Goal: Information Seeking & Learning: Find specific fact

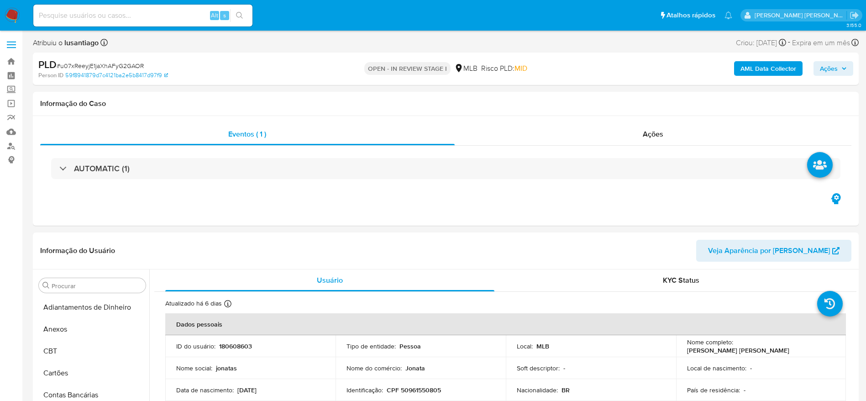
select select "10"
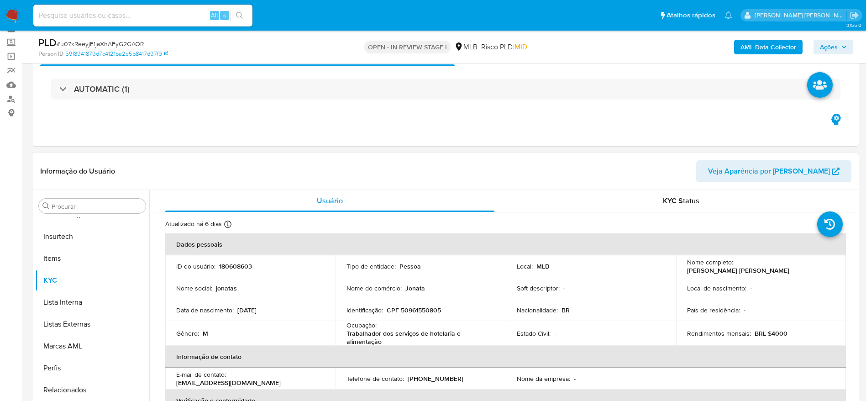
scroll to position [68, 0]
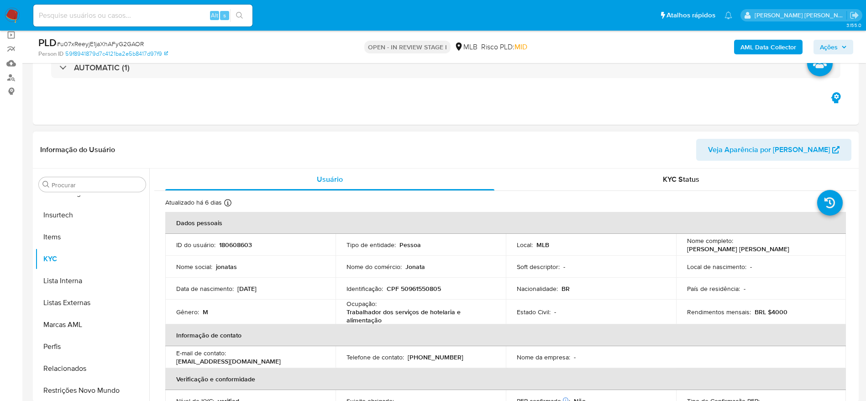
click at [424, 284] on p "CPF 50961550805" at bounding box center [414, 288] width 54 height 8
click at [422, 288] on p "CPF 50961550805" at bounding box center [414, 288] width 54 height 8
copy p "50961550805"
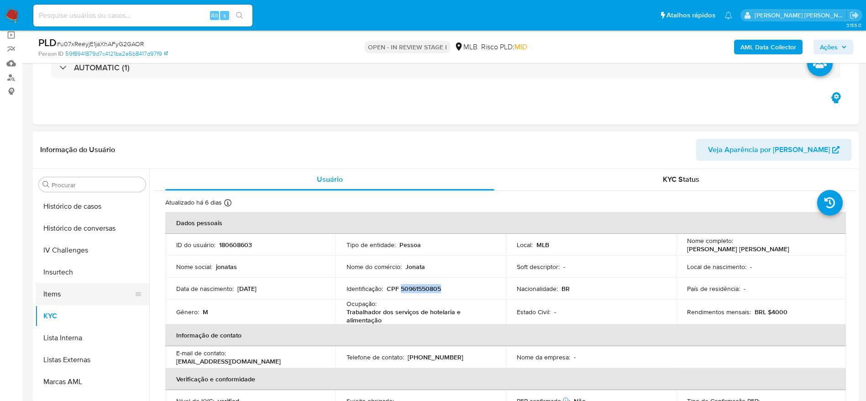
scroll to position [271, 0]
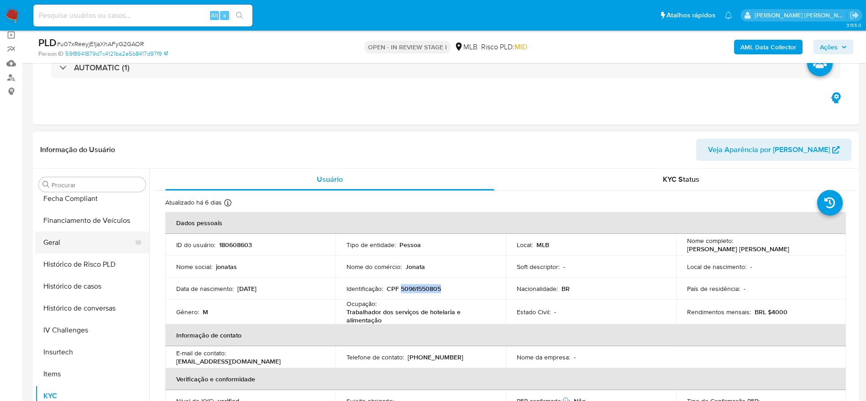
click at [61, 250] on button "Geral" at bounding box center [88, 243] width 107 height 22
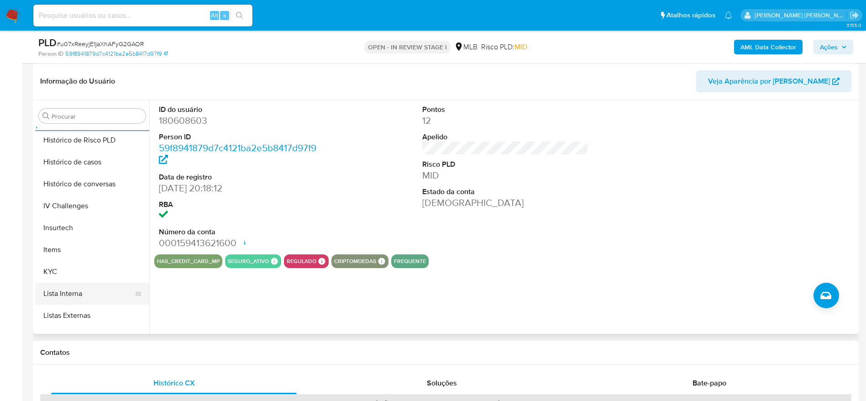
scroll to position [339, 0]
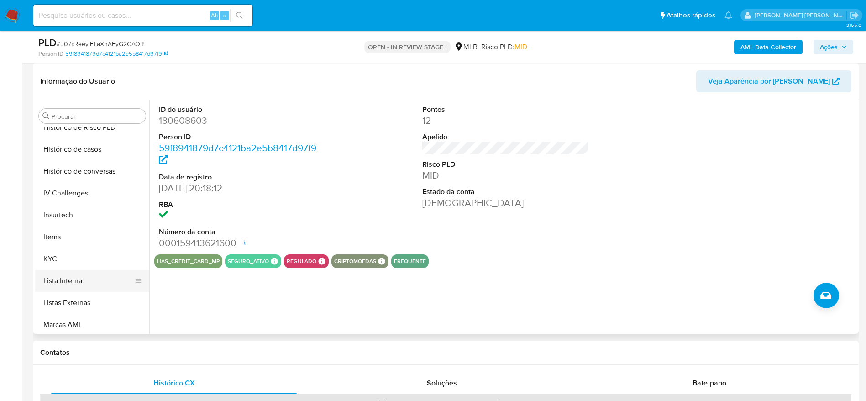
click at [43, 271] on button "Lista Interna" at bounding box center [88, 281] width 107 height 22
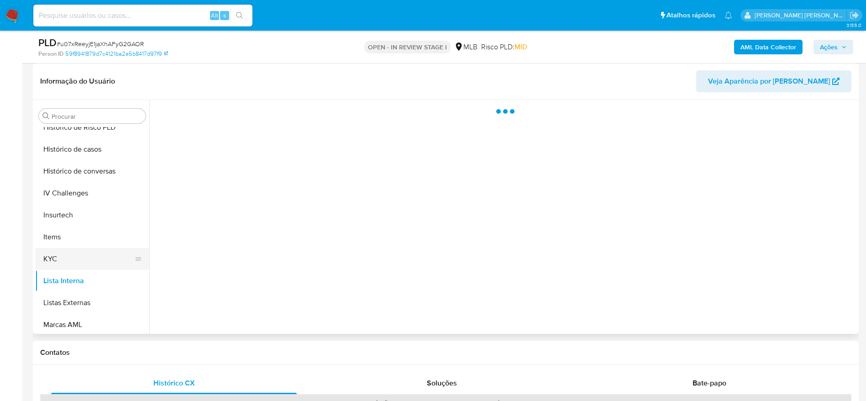
drag, startPoint x: 48, startPoint y: 260, endPoint x: 67, endPoint y: 259, distance: 19.2
click at [48, 260] on button "KYC" at bounding box center [88, 259] width 107 height 22
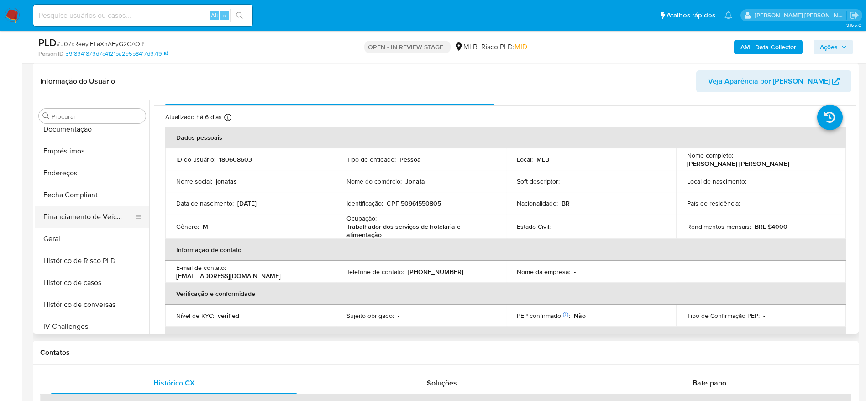
scroll to position [202, 0]
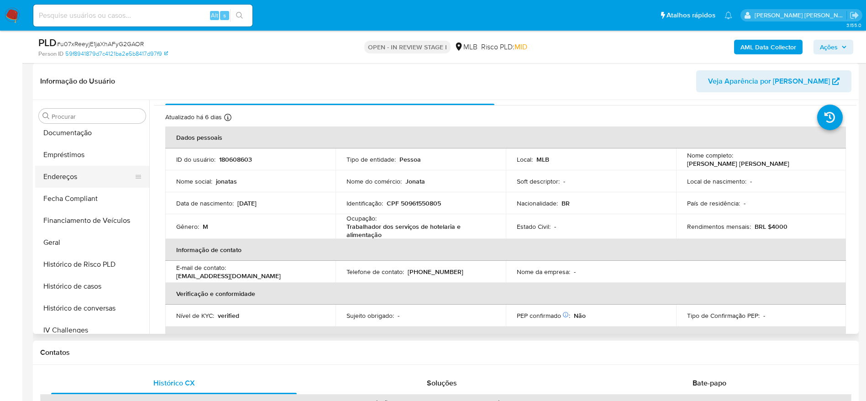
click at [79, 182] on button "Endereços" at bounding box center [88, 177] width 107 height 22
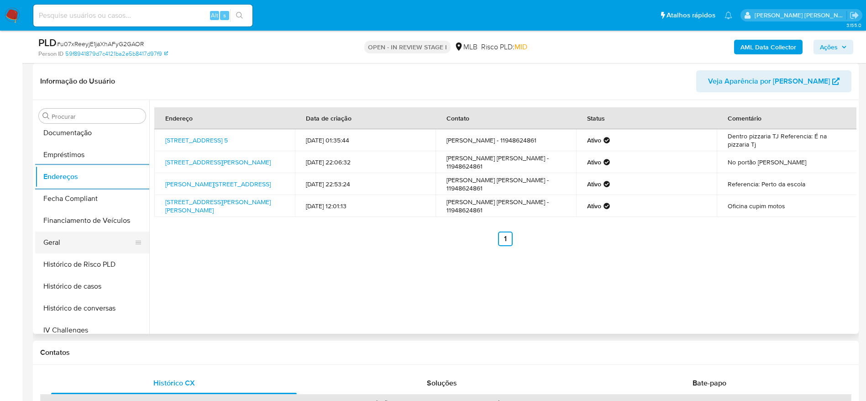
scroll to position [65, 0]
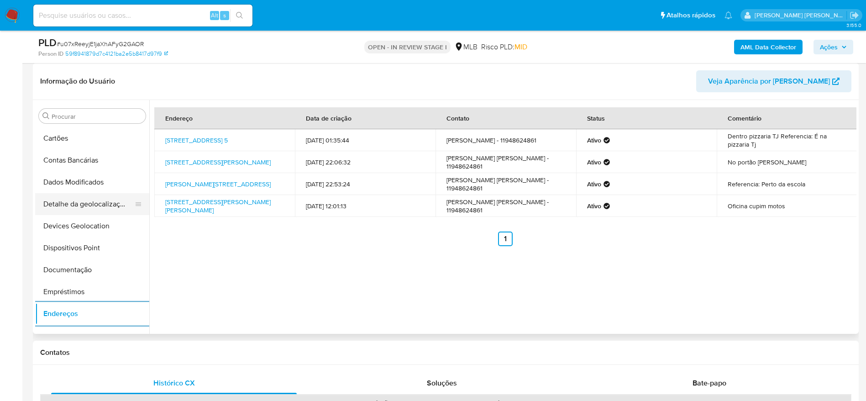
drag, startPoint x: 89, startPoint y: 205, endPoint x: 107, endPoint y: 204, distance: 18.3
click at [90, 205] on button "Detalhe da geolocalização" at bounding box center [88, 204] width 107 height 22
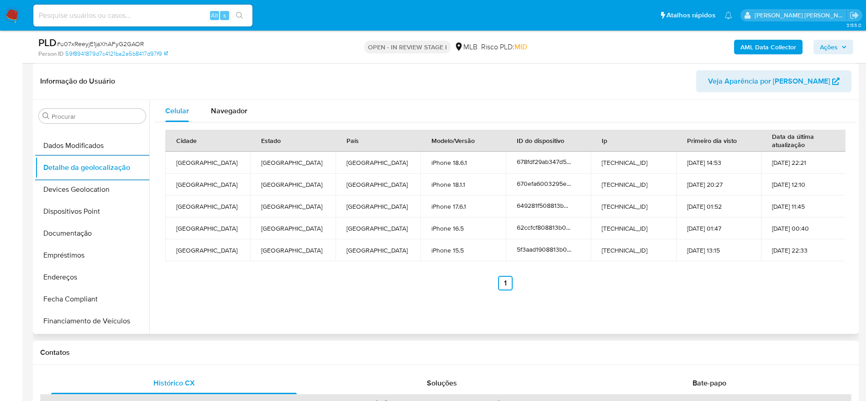
scroll to position [408, 0]
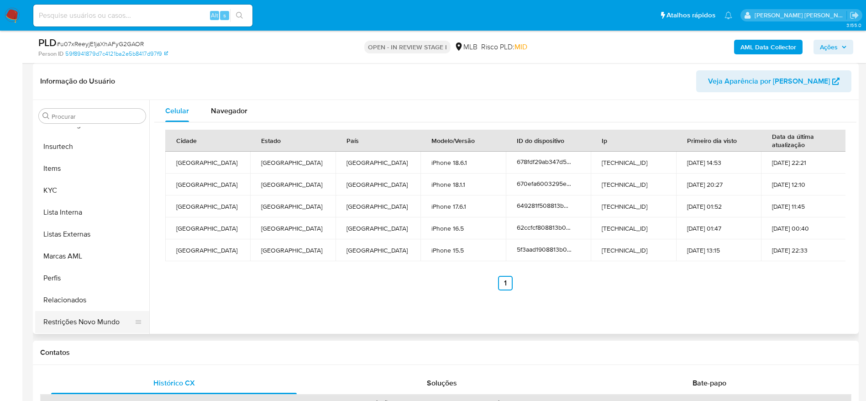
click at [91, 326] on button "Restrições Novo Mundo" at bounding box center [88, 322] width 107 height 22
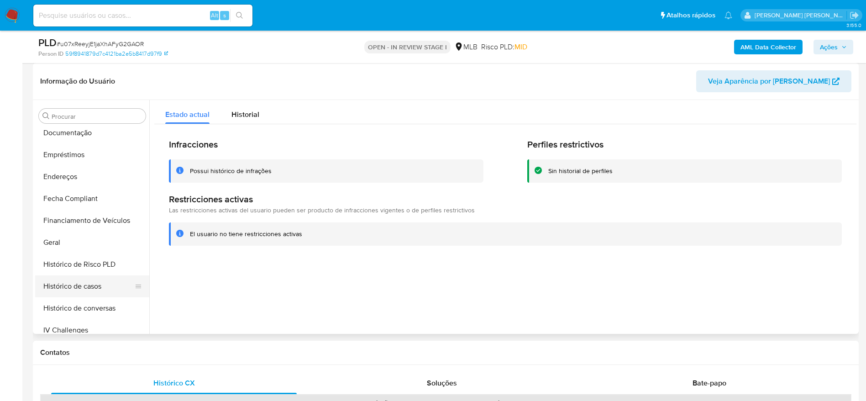
scroll to position [134, 0]
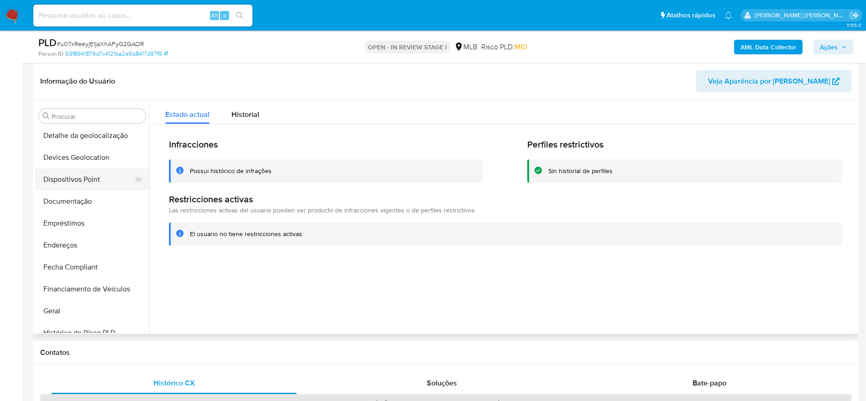
click at [82, 179] on button "Dispositivos Point" at bounding box center [88, 180] width 107 height 22
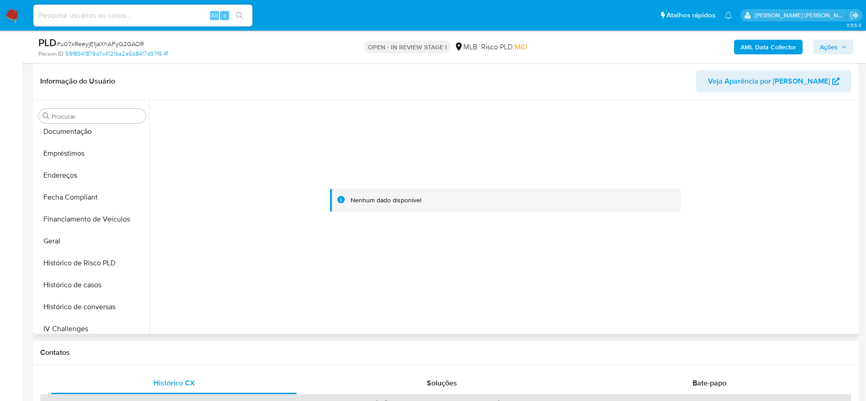
scroll to position [339, 0]
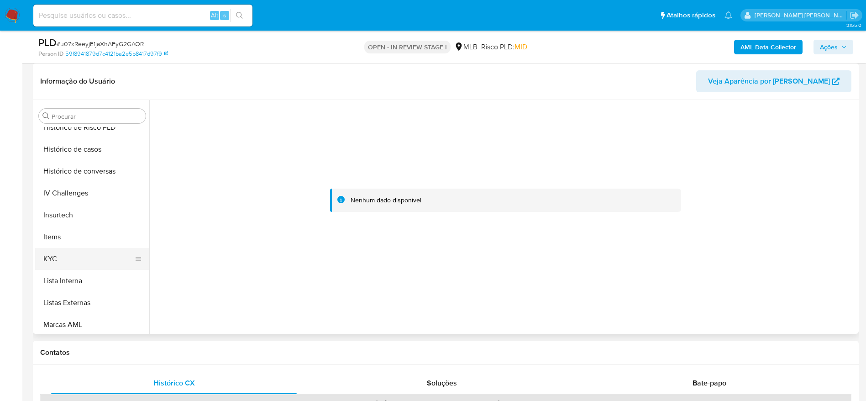
click at [71, 258] on button "KYC" at bounding box center [88, 259] width 107 height 22
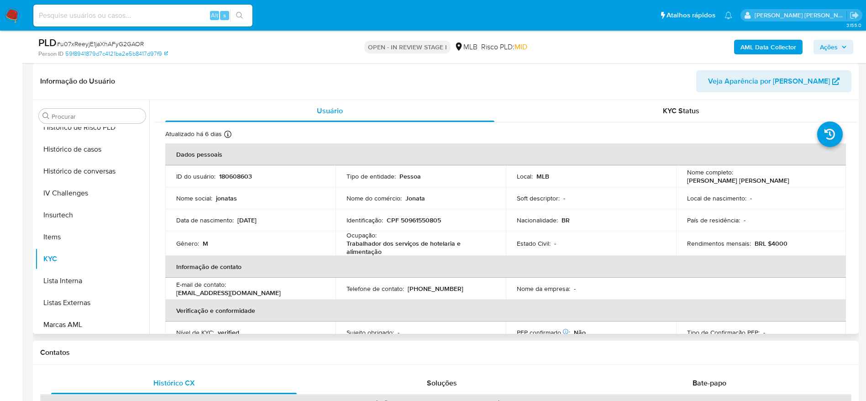
click at [409, 222] on p "CPF 50961550805" at bounding box center [414, 220] width 54 height 8
copy p "50961550805"
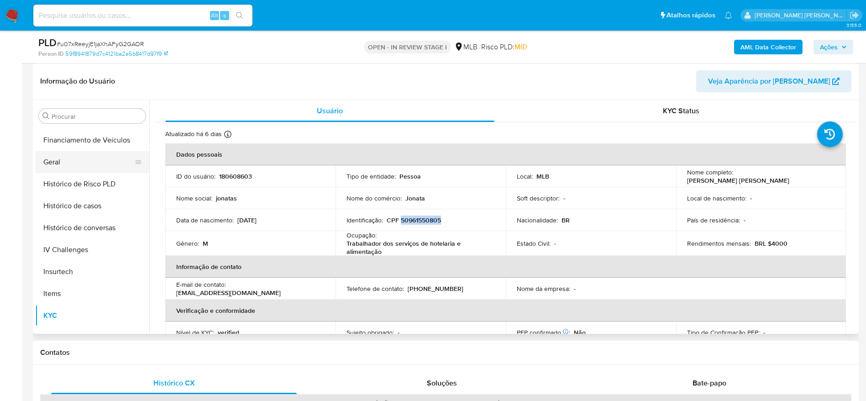
scroll to position [202, 0]
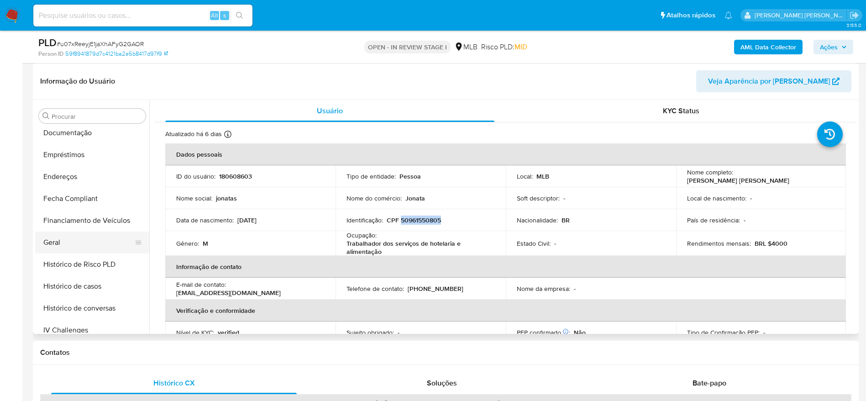
click at [70, 248] on button "Geral" at bounding box center [88, 243] width 107 height 22
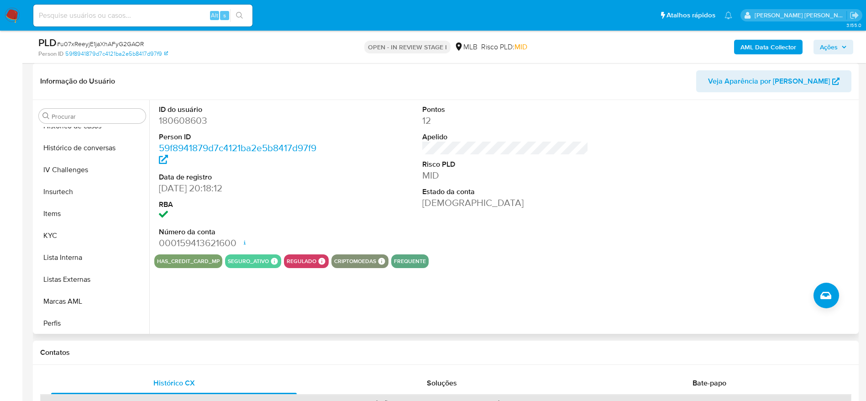
scroll to position [408, 0]
click at [53, 192] on button "KYC" at bounding box center [88, 190] width 107 height 22
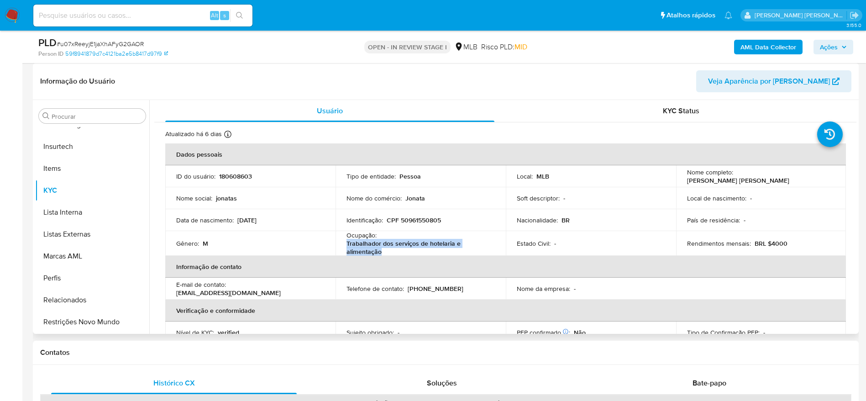
drag, startPoint x: 369, startPoint y: 249, endPoint x: 345, endPoint y: 248, distance: 24.3
click at [345, 248] on td "Ocupação : Trabalhador dos serviços de hotelaria e alimentação" at bounding box center [421, 243] width 170 height 25
copy p "Trabalhador dos serviços de hotelaria e alimentação"
